Goal: Task Accomplishment & Management: Use online tool/utility

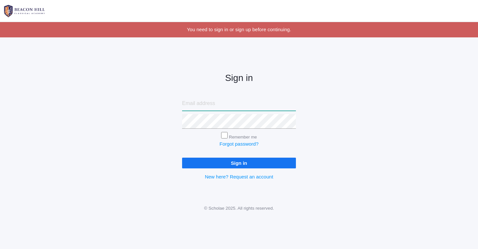
type input "[PERSON_NAME][EMAIL_ADDRESS][PERSON_NAME][PERSON_NAME][DOMAIN_NAME]"
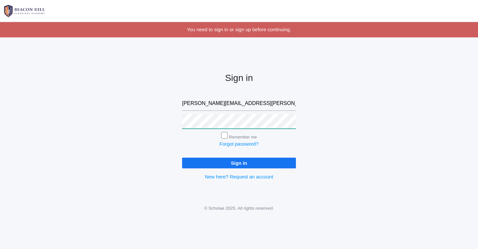
click at [239, 162] on input "Sign in" at bounding box center [239, 163] width 114 height 11
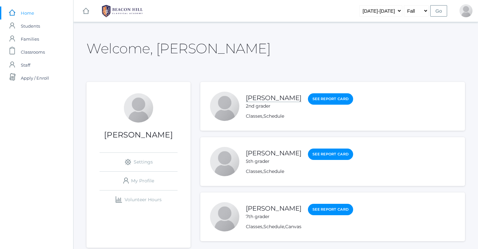
click at [267, 95] on link "[PERSON_NAME]" at bounding box center [274, 98] width 56 height 8
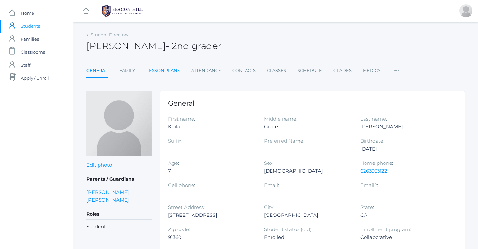
click at [171, 68] on link "Lesson Plans" at bounding box center [163, 70] width 34 height 13
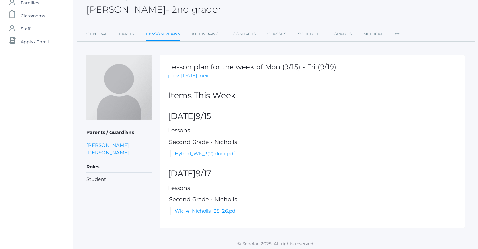
scroll to position [36, 0]
click at [200, 208] on link "Wk_4_Nicholls_25_26.pdf" at bounding box center [206, 211] width 62 height 6
